Goal: Find specific page/section: Find specific page/section

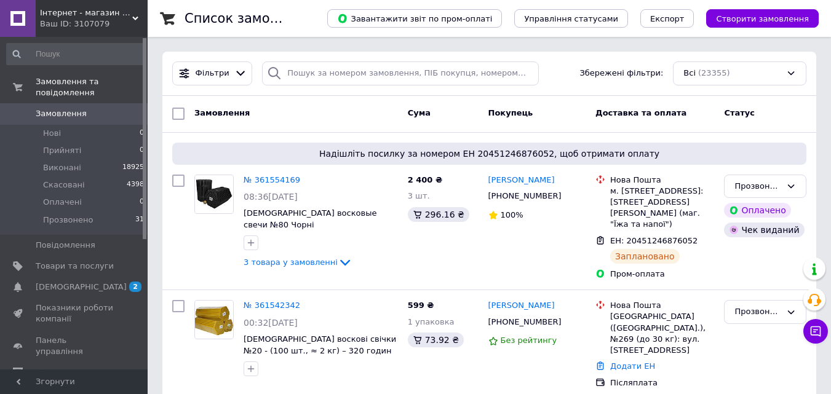
click at [114, 9] on span "Інтернет - магазин Graffshop" at bounding box center [86, 12] width 92 height 11
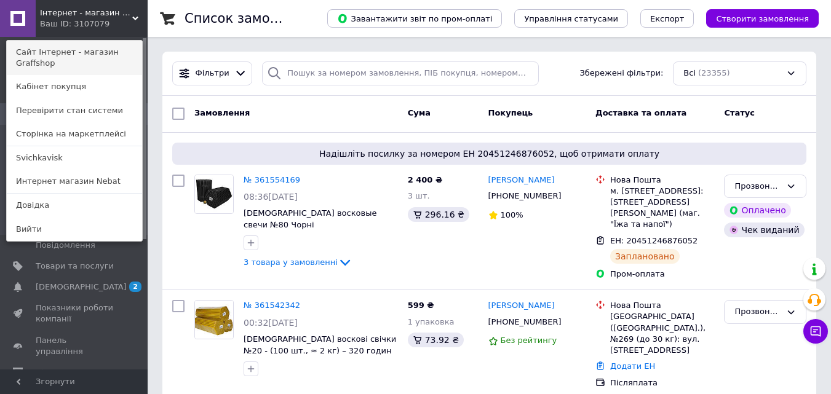
click at [108, 54] on link "Сайт Інтернет - магазин Graffshop" at bounding box center [74, 58] width 135 height 34
